Goal: Transaction & Acquisition: Purchase product/service

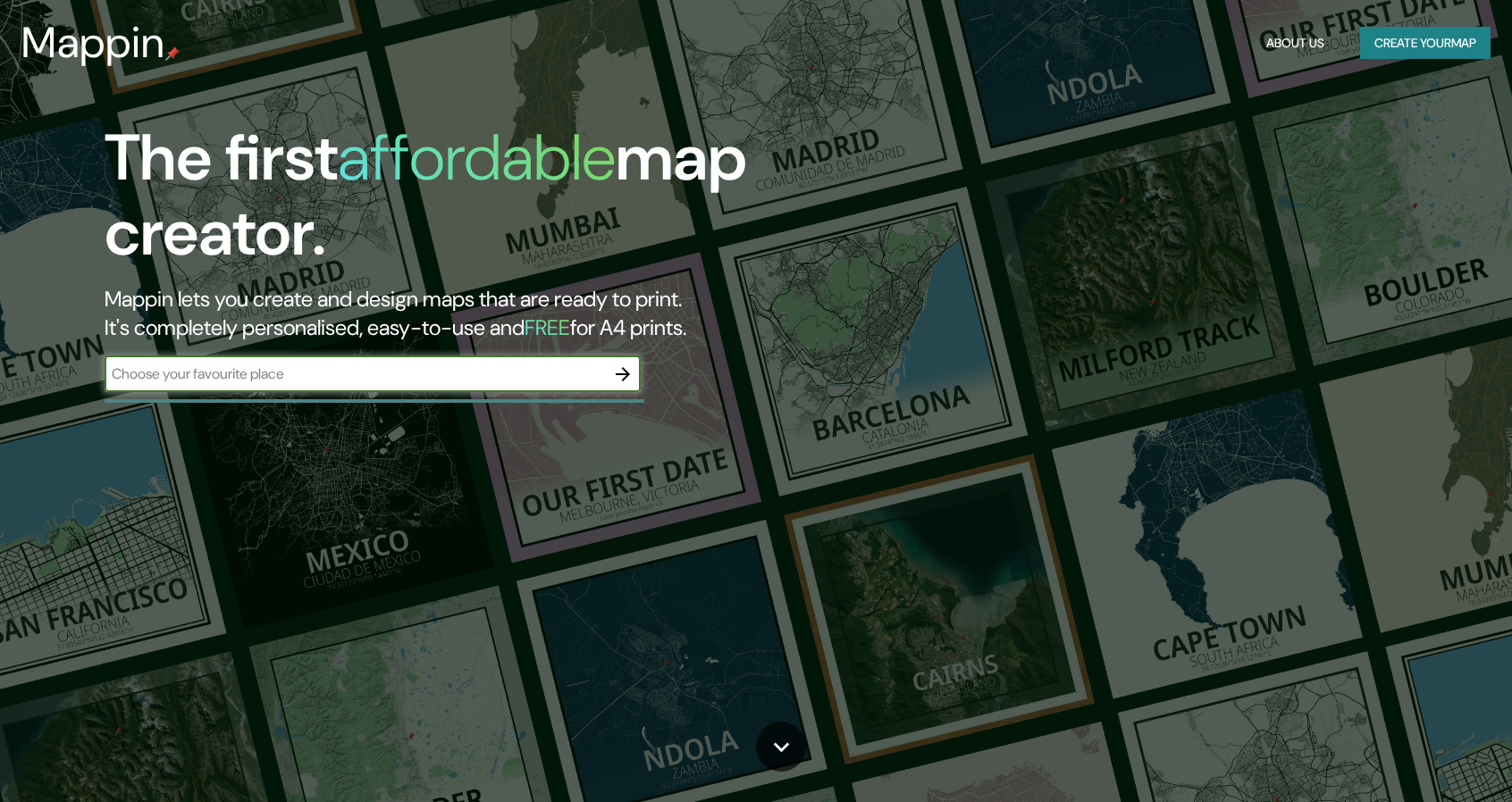
click at [318, 385] on div "​" at bounding box center [372, 374] width 536 height 36
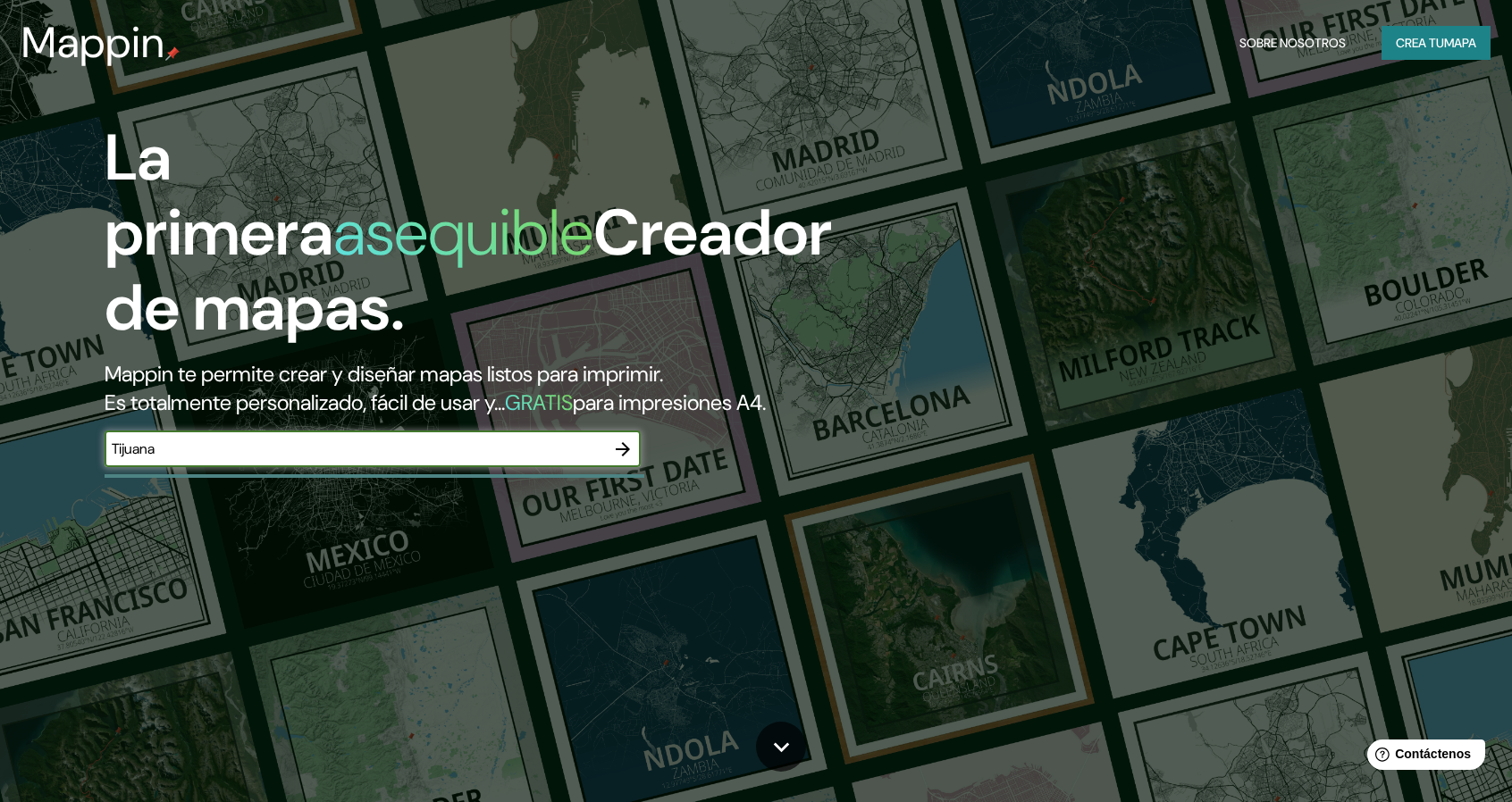
type input "Tijuana"
click at [631, 451] on icon "button" at bounding box center [623, 450] width 22 height 22
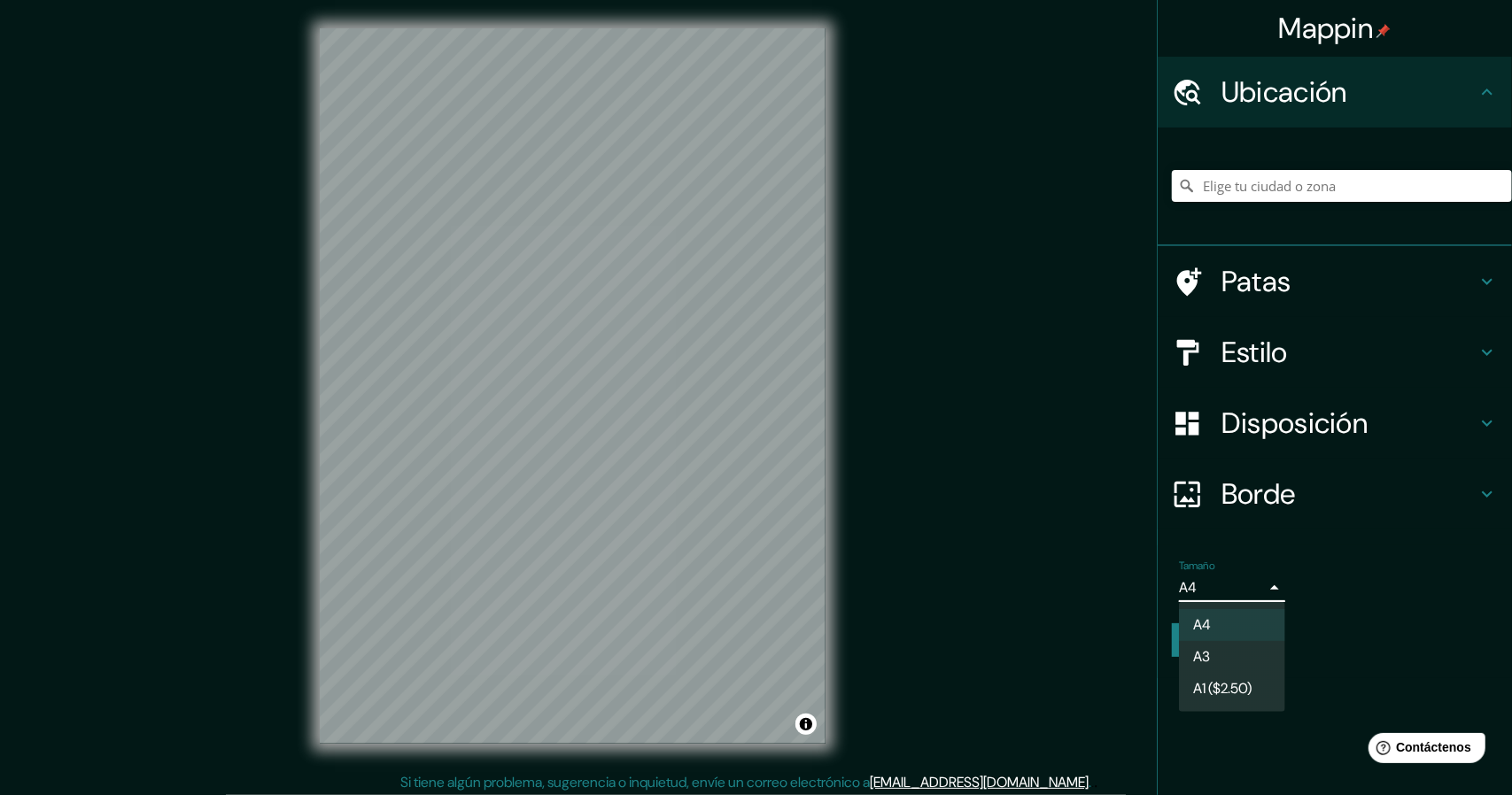
click at [1256, 588] on body "Mappin Ubicación Patas Estilo Disposición Borde Elige un borde. Consejo : puede…" at bounding box center [756, 398] width 1512 height 795
click at [1246, 655] on li "A3" at bounding box center [1232, 658] width 106 height 32
type input "a4"
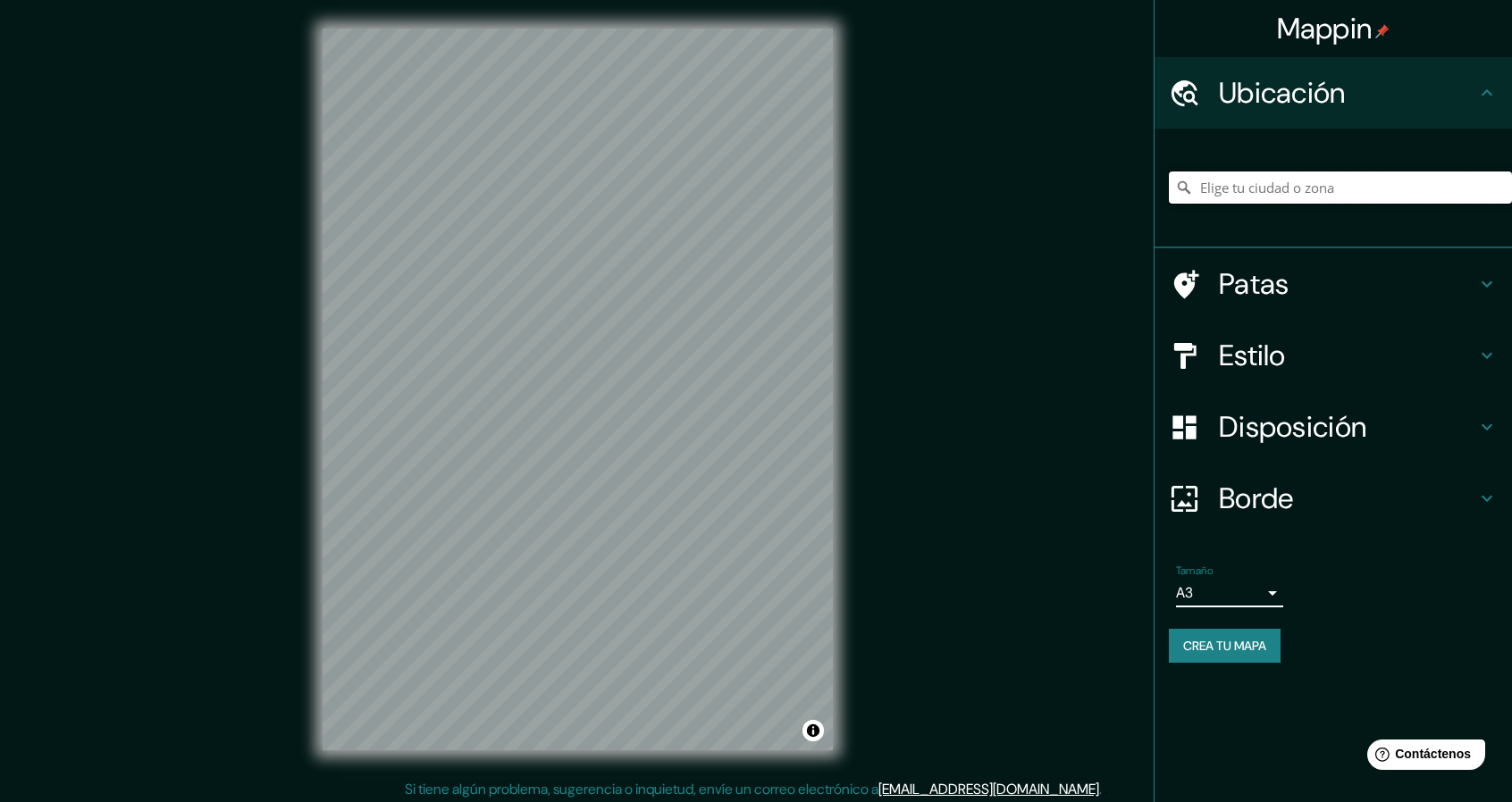
click at [1255, 201] on input "Elige tu ciudad o zona" at bounding box center [1340, 187] width 343 height 32
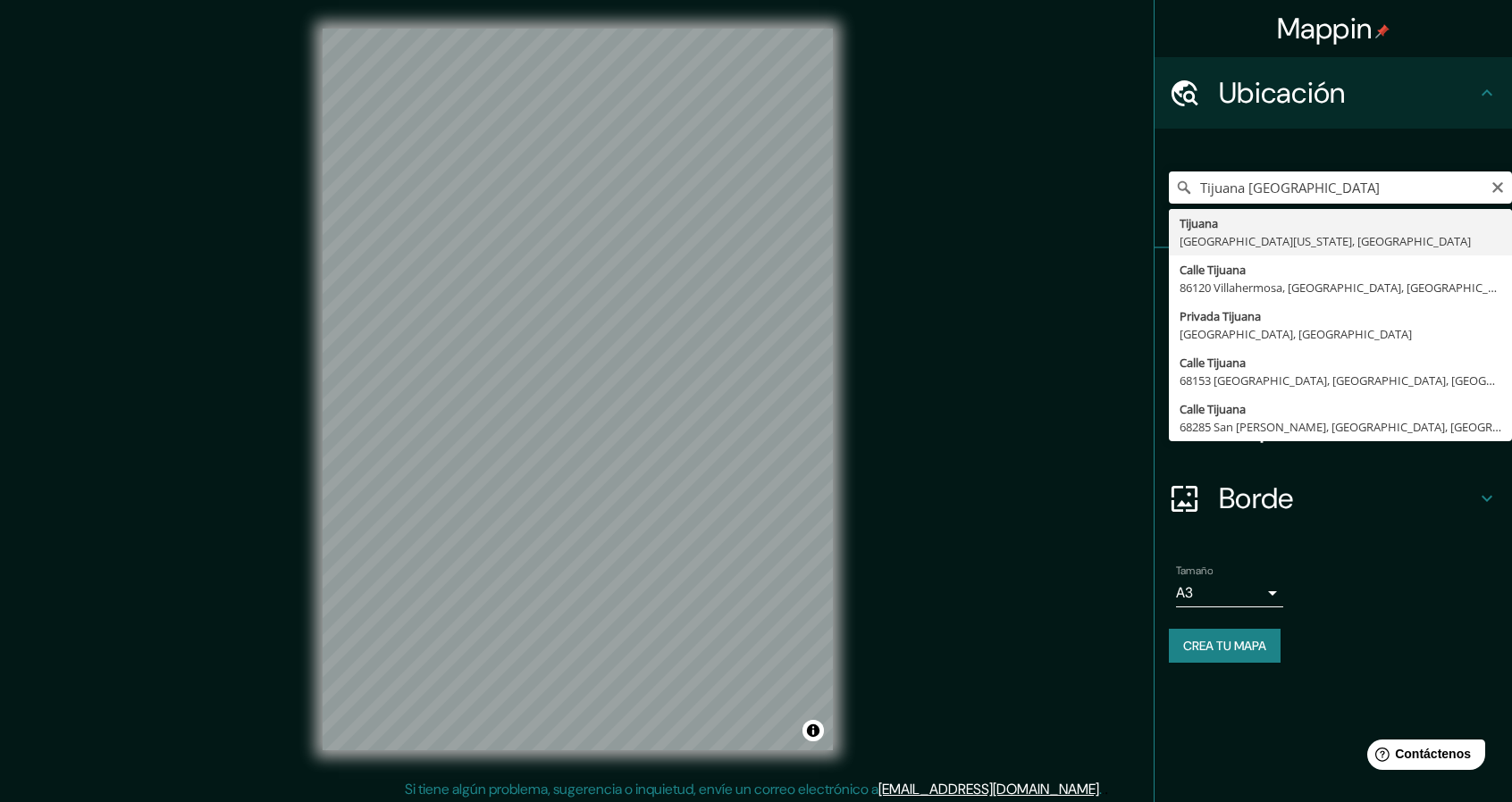
type input "Tijuana, Baja California, México"
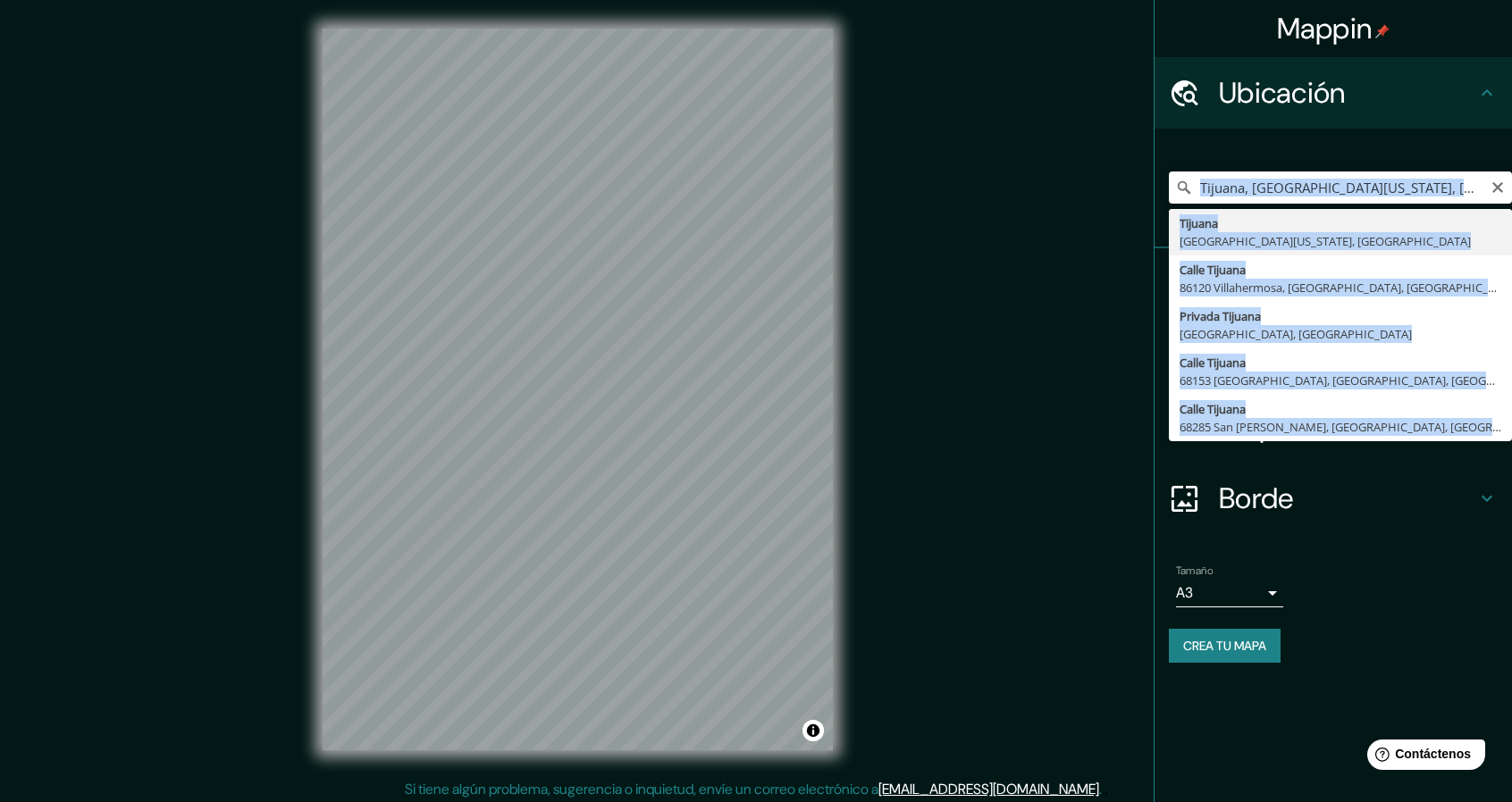
click at [1290, 225] on div "Tijuana, Baja California, México Tijuana Baja California, México Calle Tijuana …" at bounding box center [1340, 187] width 343 height 89
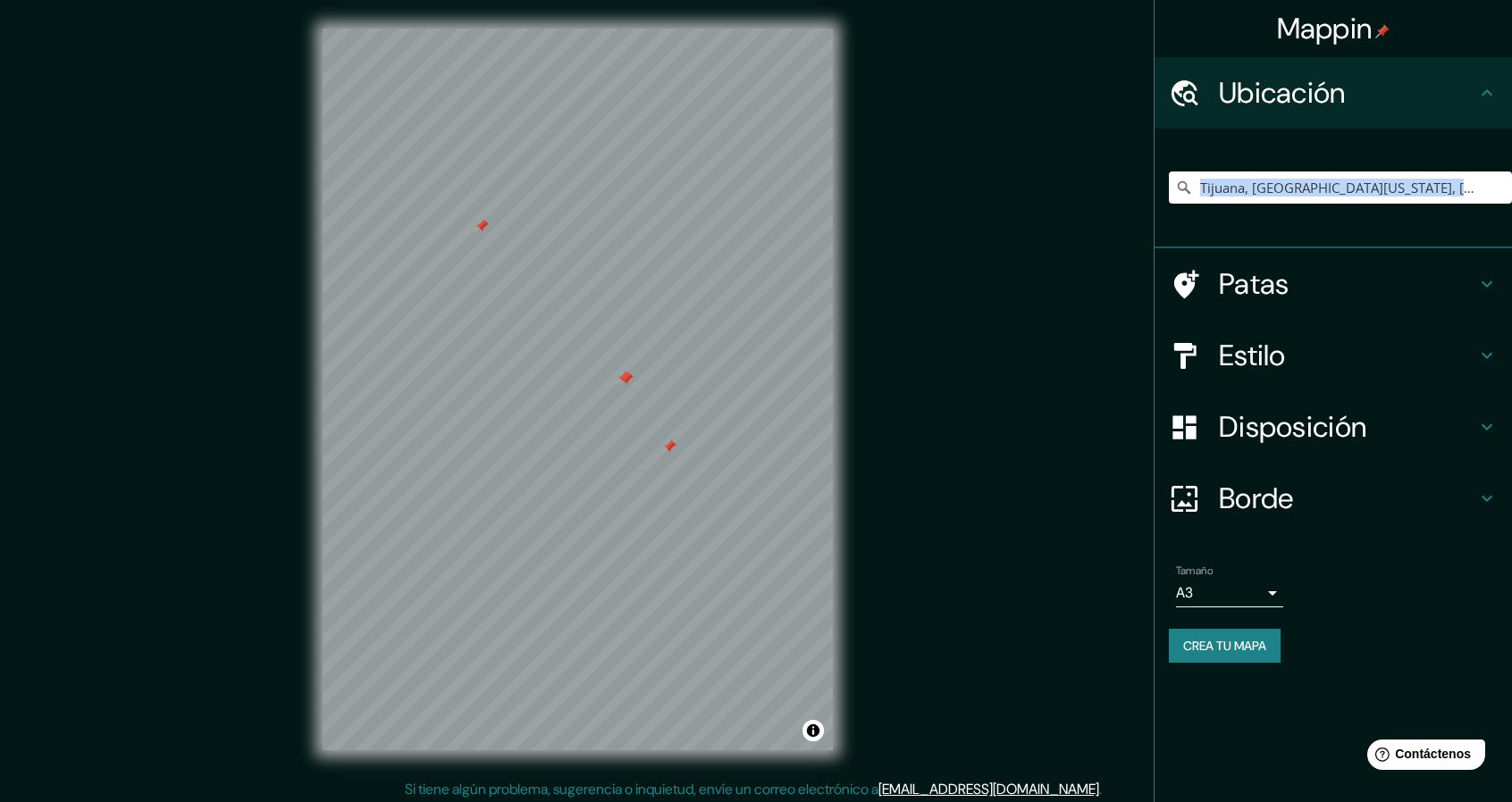
click at [1479, 283] on icon at bounding box center [1487, 284] width 22 height 22
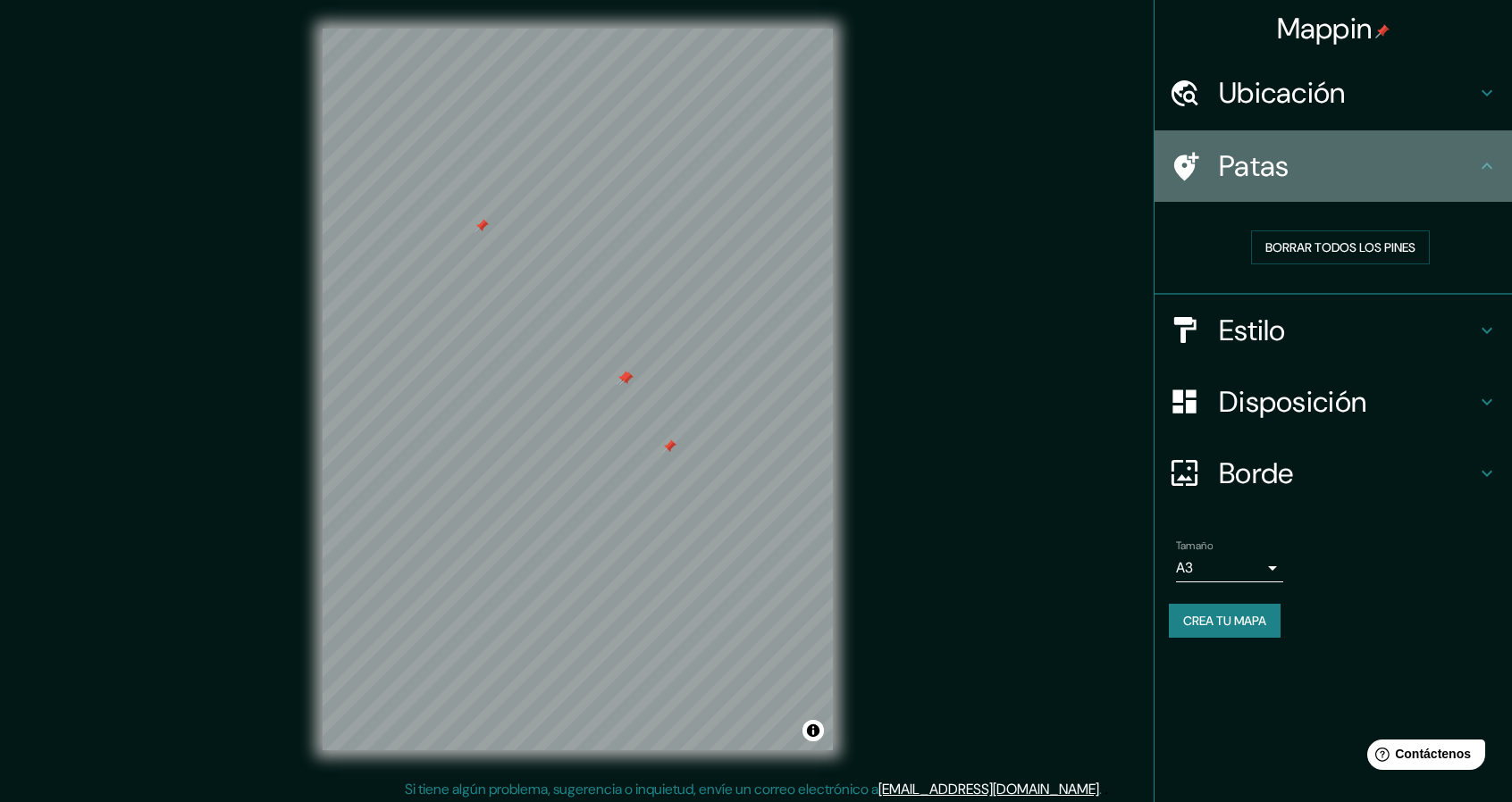
click at [1495, 163] on icon at bounding box center [1487, 166] width 22 height 22
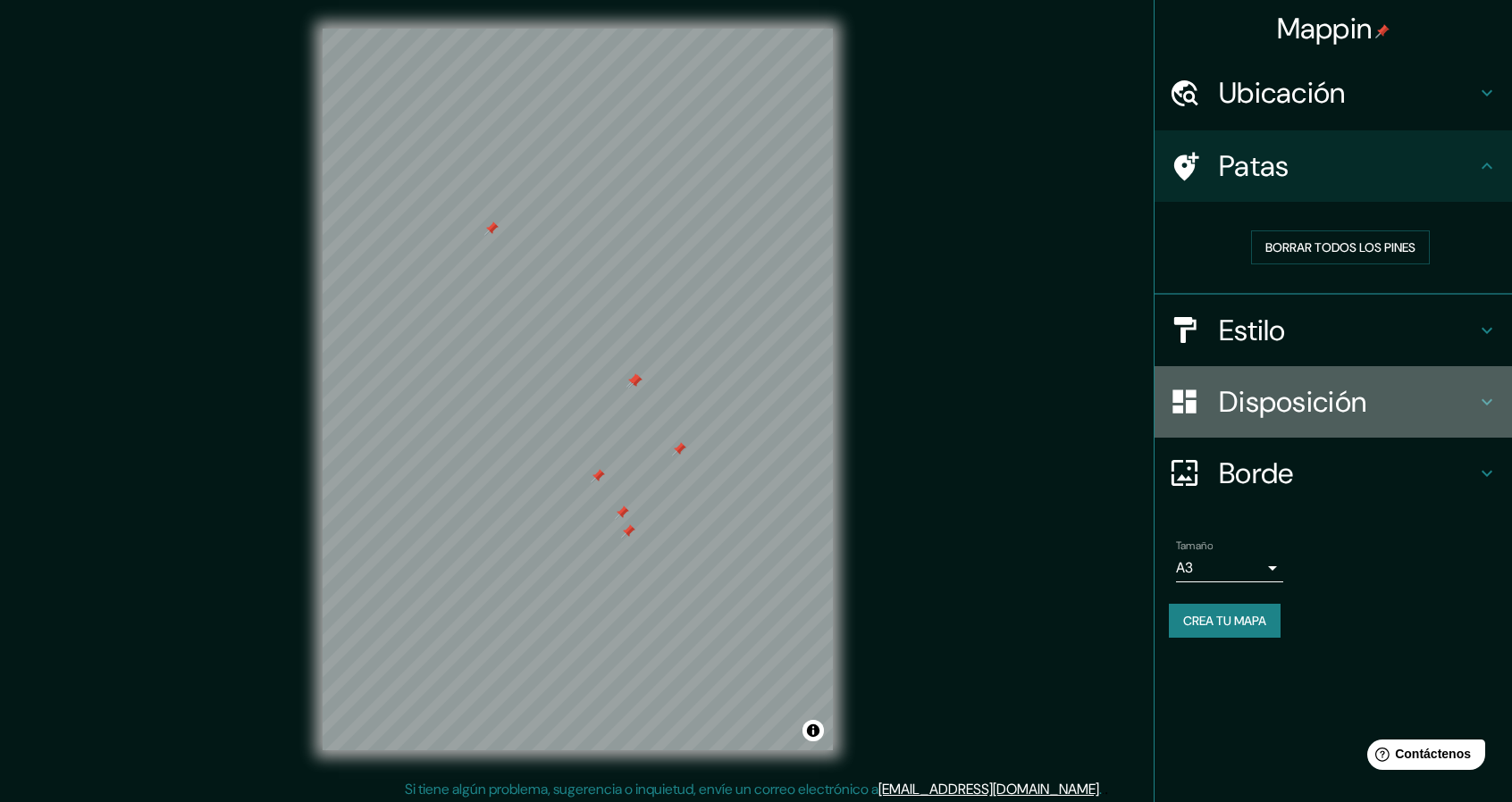
click at [1322, 412] on font "Disposición" at bounding box center [1292, 402] width 148 height 38
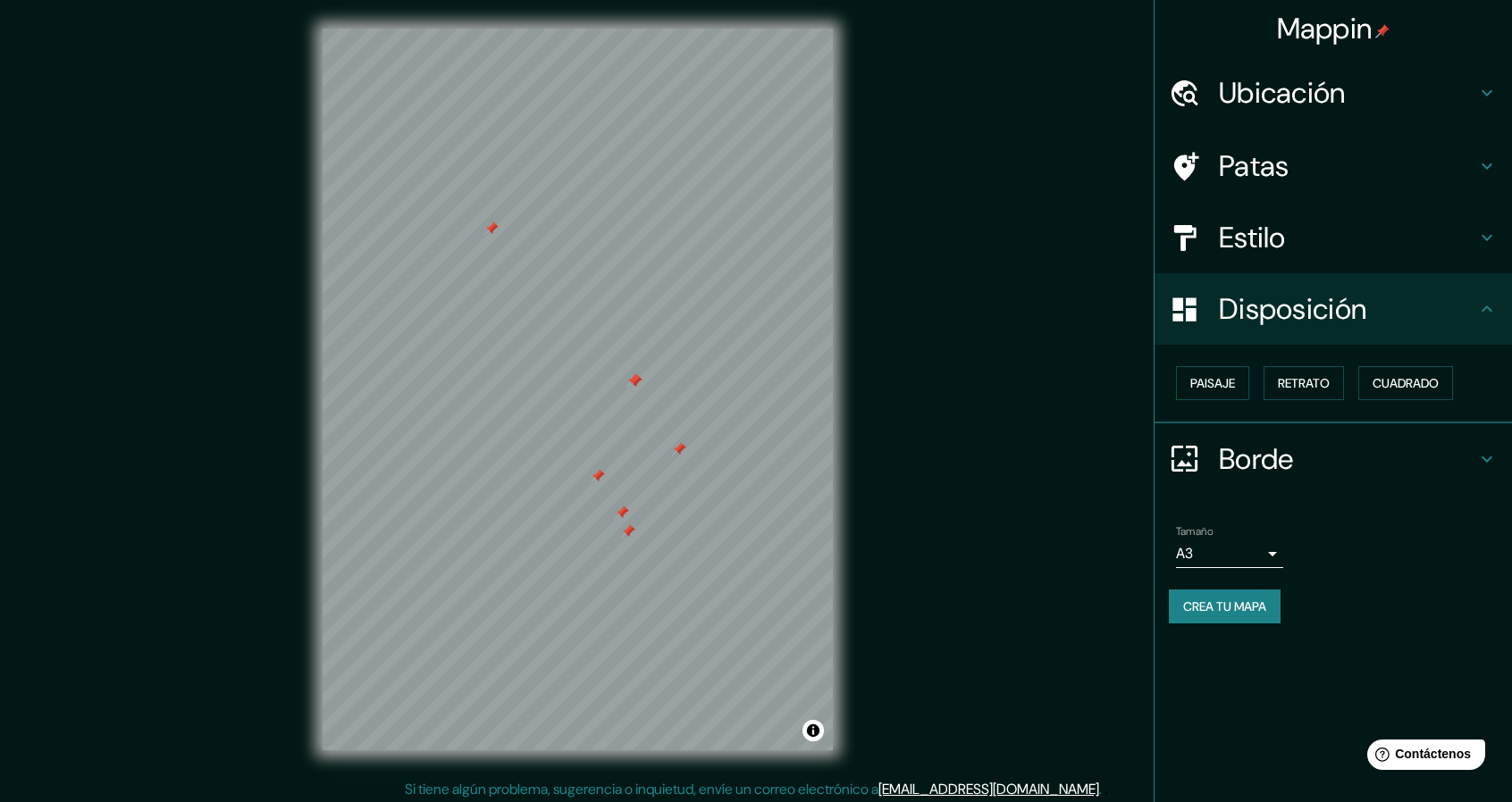
click at [1308, 321] on font "Disposición" at bounding box center [1292, 309] width 148 height 38
click at [1285, 181] on font "Patas" at bounding box center [1254, 166] width 70 height 38
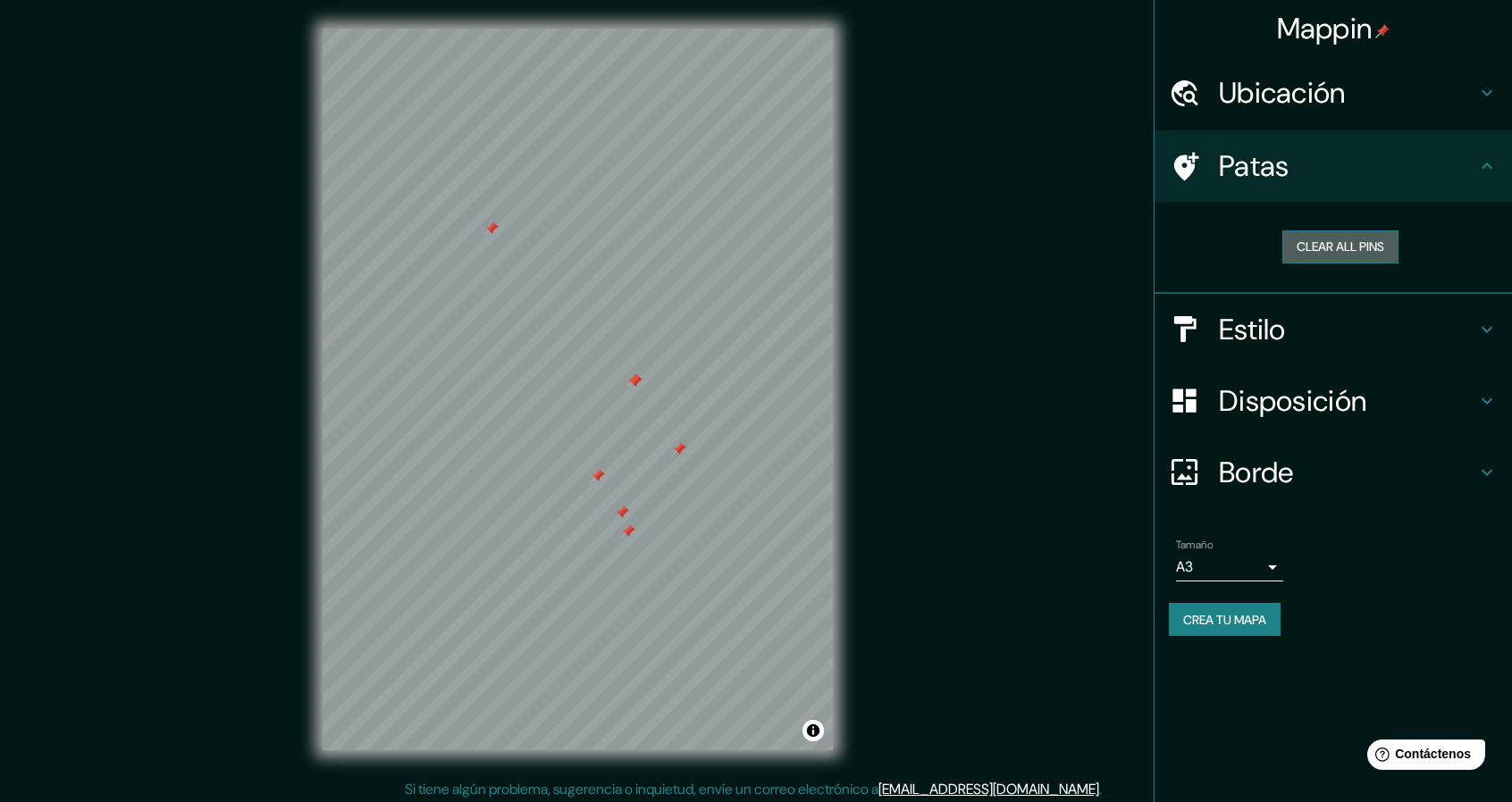
click at [1339, 246] on button "Clear all pins" at bounding box center [1340, 247] width 116 height 33
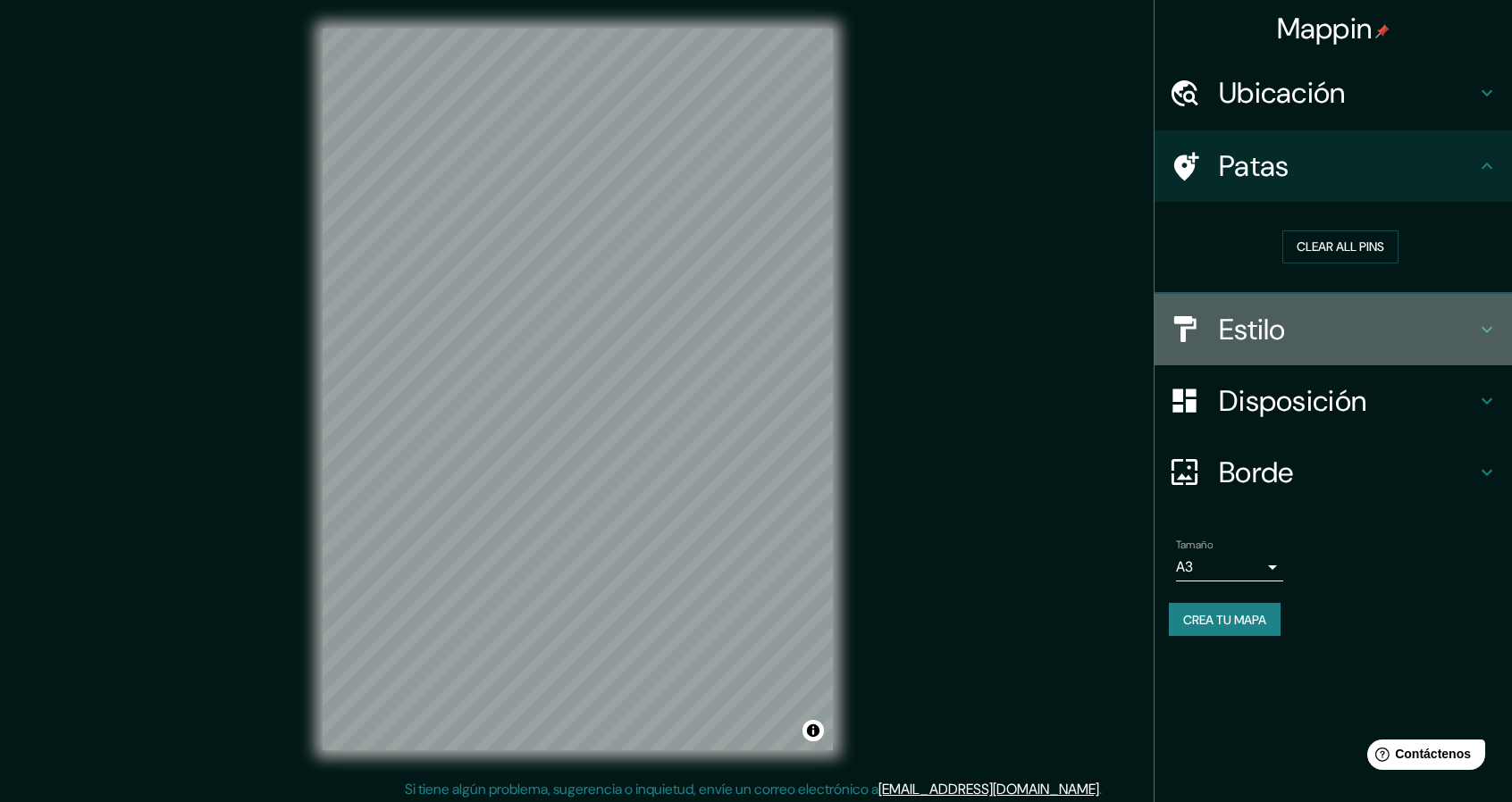
click at [1304, 323] on h4 "Estilo" at bounding box center [1348, 330] width 257 height 36
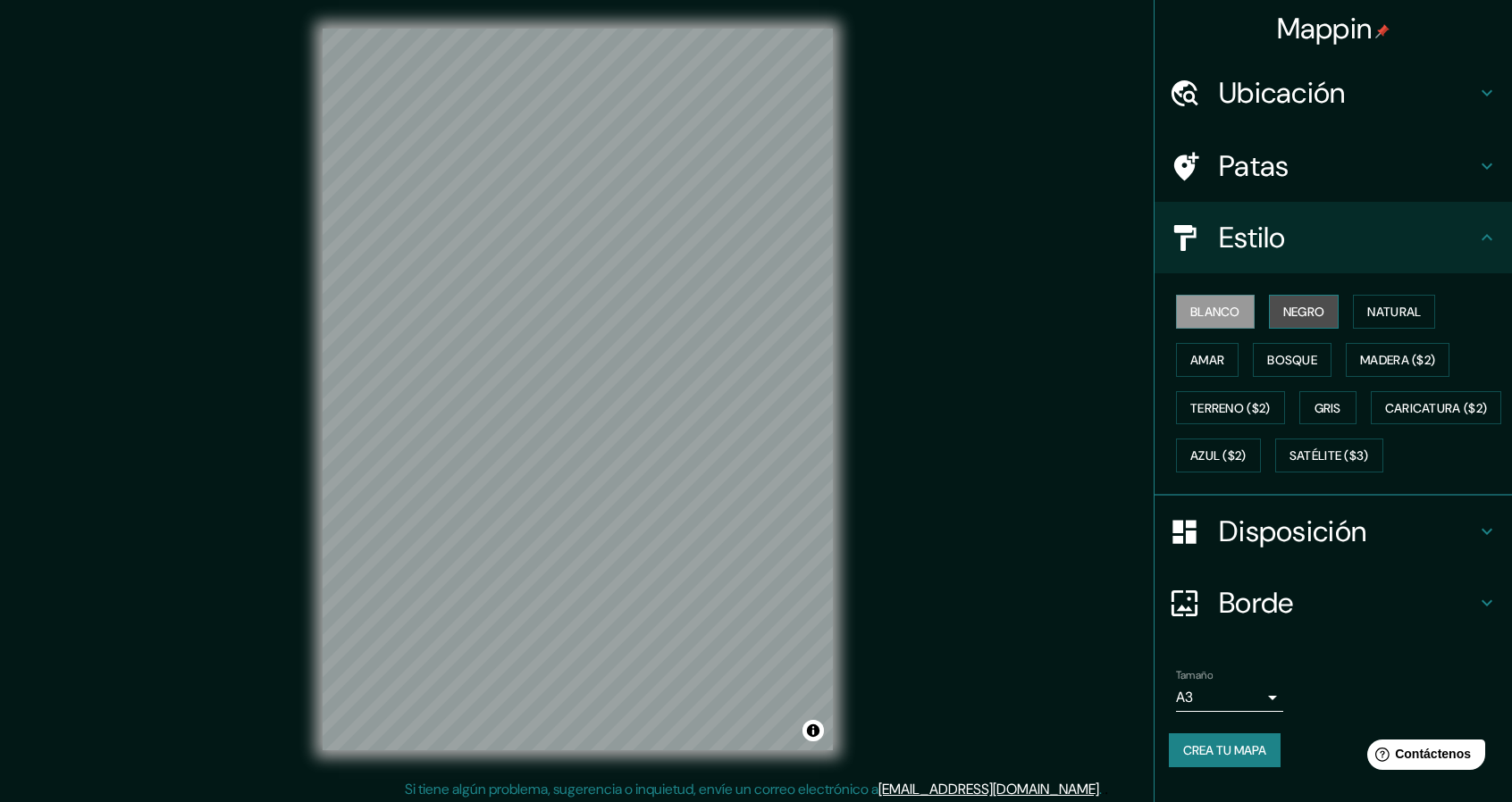
click at [1294, 313] on font "Negro" at bounding box center [1304, 312] width 42 height 16
click at [1355, 308] on button "Natural" at bounding box center [1393, 312] width 82 height 34
click at [1299, 312] on font "Negro" at bounding box center [1304, 312] width 42 height 16
click at [1175, 364] on button "Amar" at bounding box center [1206, 359] width 62 height 34
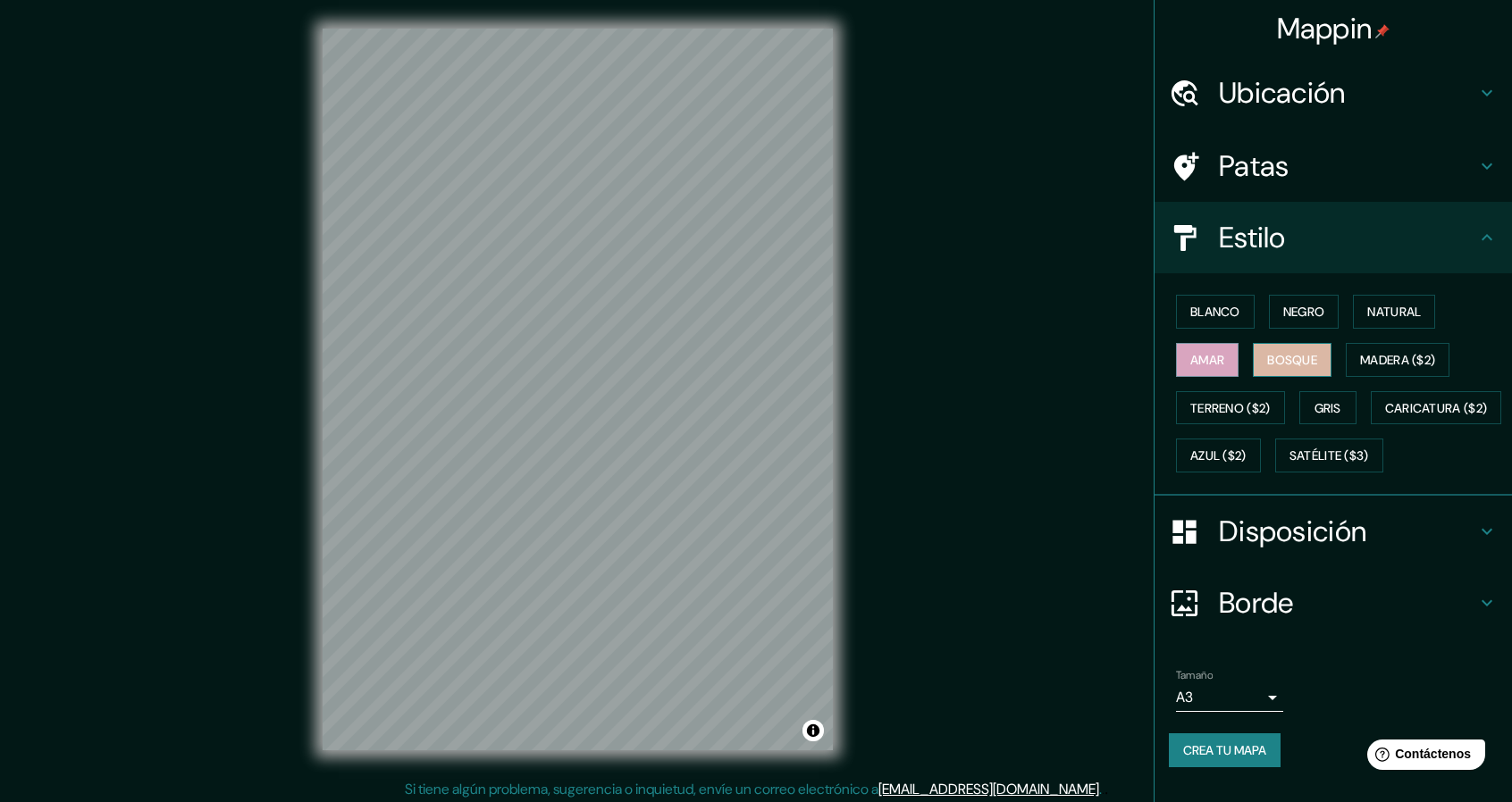
click at [1271, 354] on font "Bosque" at bounding box center [1291, 360] width 50 height 16
click at [1360, 352] on font "Madera ($2)" at bounding box center [1397, 360] width 75 height 16
click at [1286, 352] on font "Bosque" at bounding box center [1291, 360] width 50 height 16
click at [1328, 400] on font "Gris" at bounding box center [1327, 408] width 27 height 16
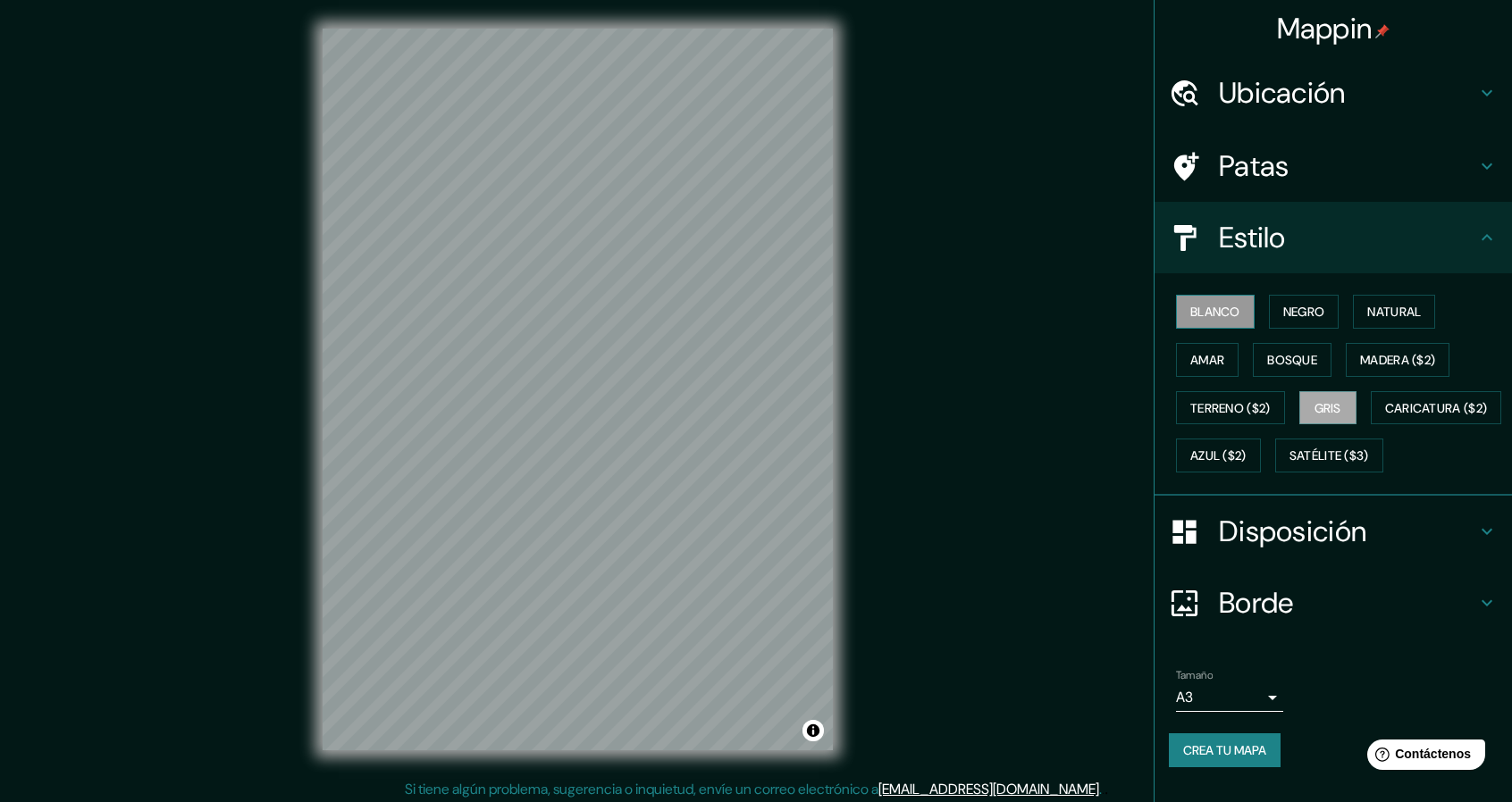
click at [1185, 295] on button "Blanco" at bounding box center [1214, 312] width 78 height 34
click at [1290, 304] on font "Negro" at bounding box center [1304, 312] width 42 height 16
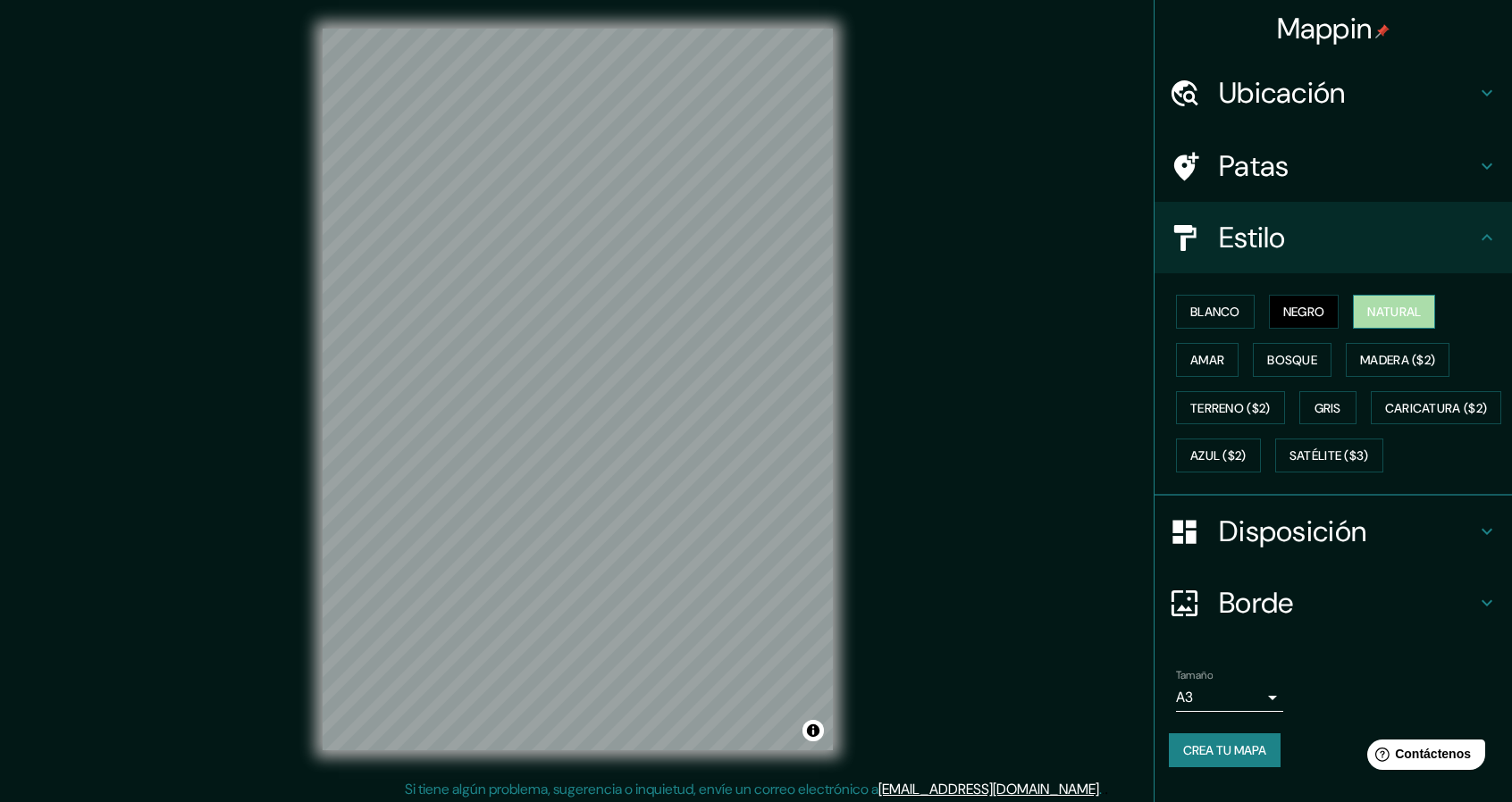
click at [1375, 304] on font "Natural" at bounding box center [1394, 312] width 53 height 16
click at [1193, 352] on font "Amar" at bounding box center [1207, 360] width 34 height 16
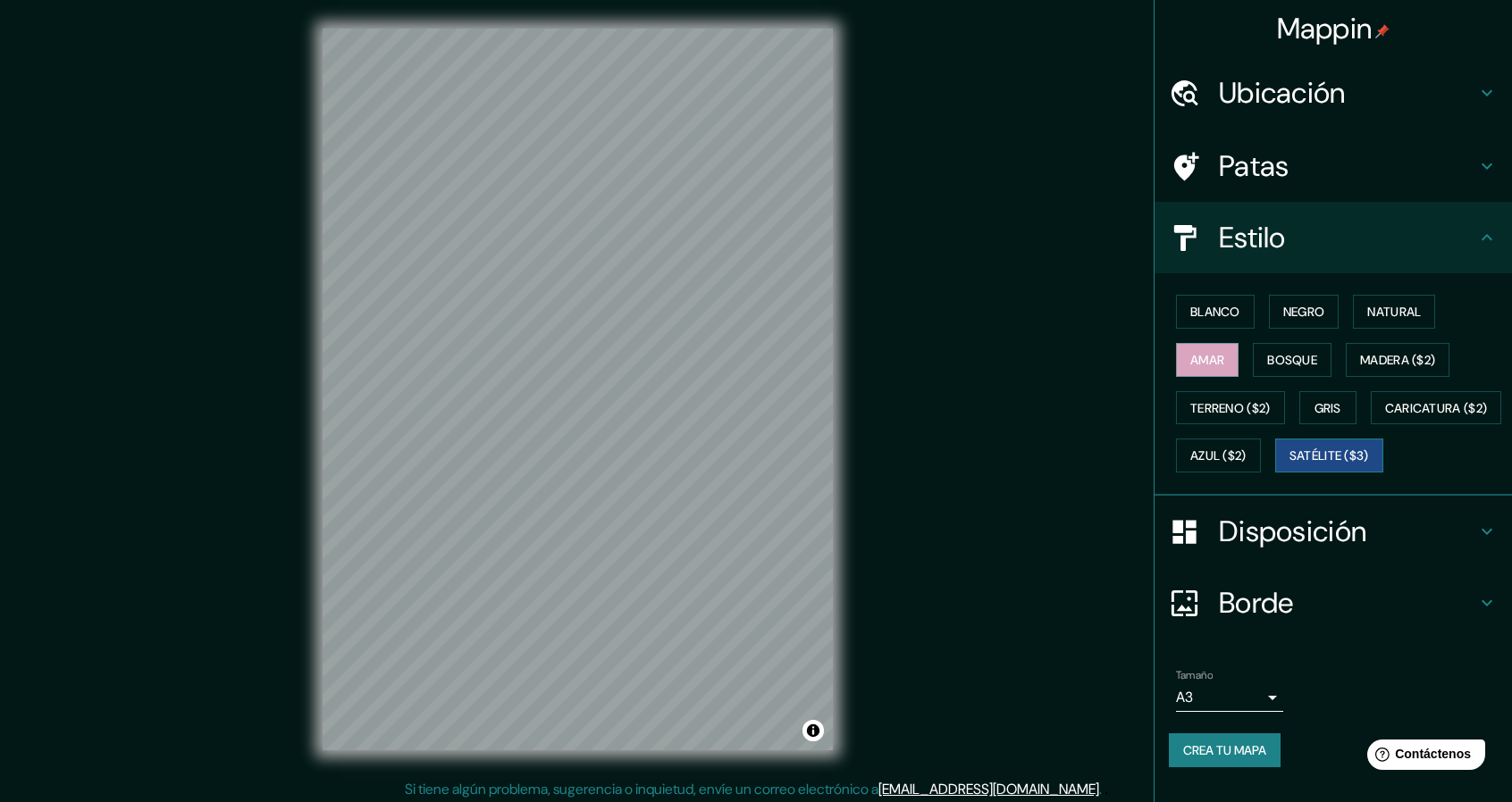
click at [1289, 467] on font "Satélite ($3)" at bounding box center [1329, 454] width 79 height 23
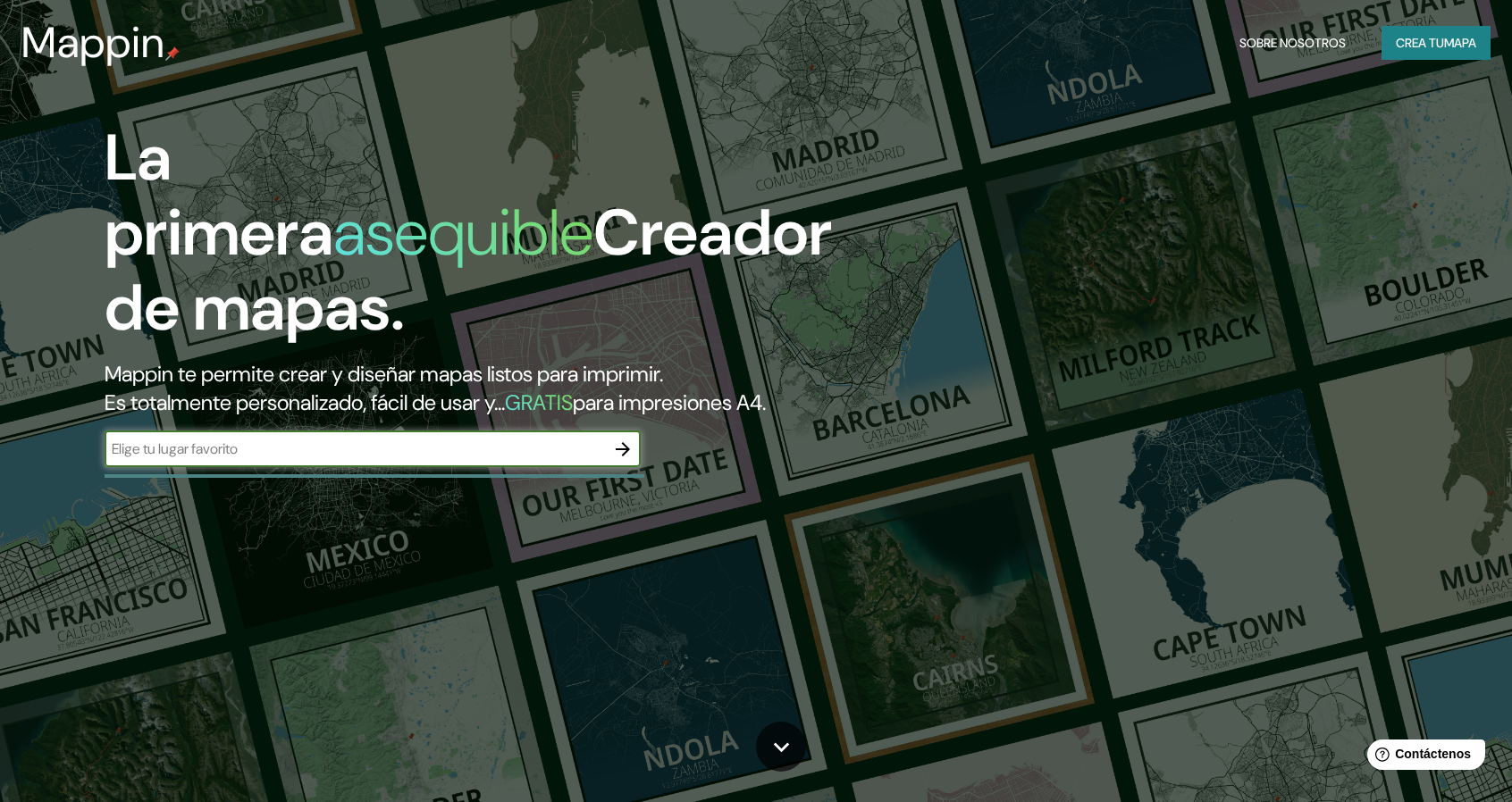
click at [626, 448] on icon "button" at bounding box center [623, 450] width 14 height 14
